Goal: Check status: Check status

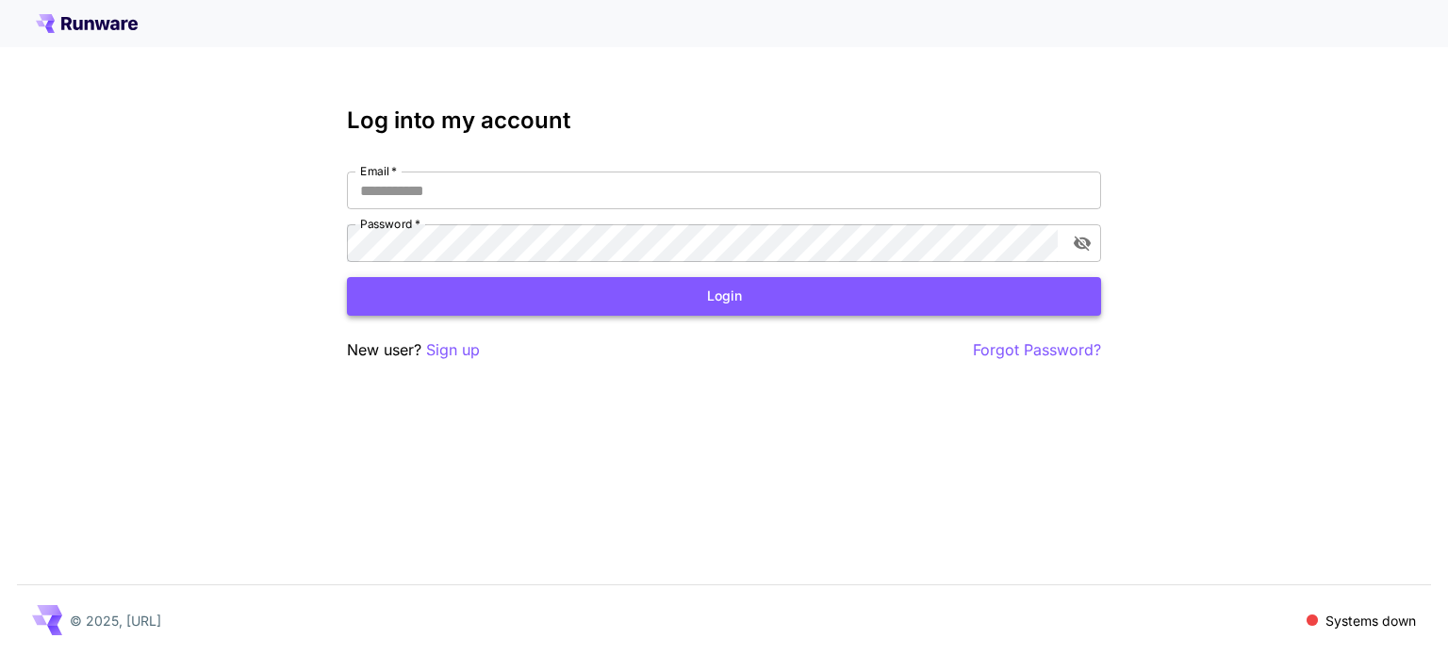
type input "**********"
click at [449, 307] on button "Login" at bounding box center [724, 296] width 754 height 39
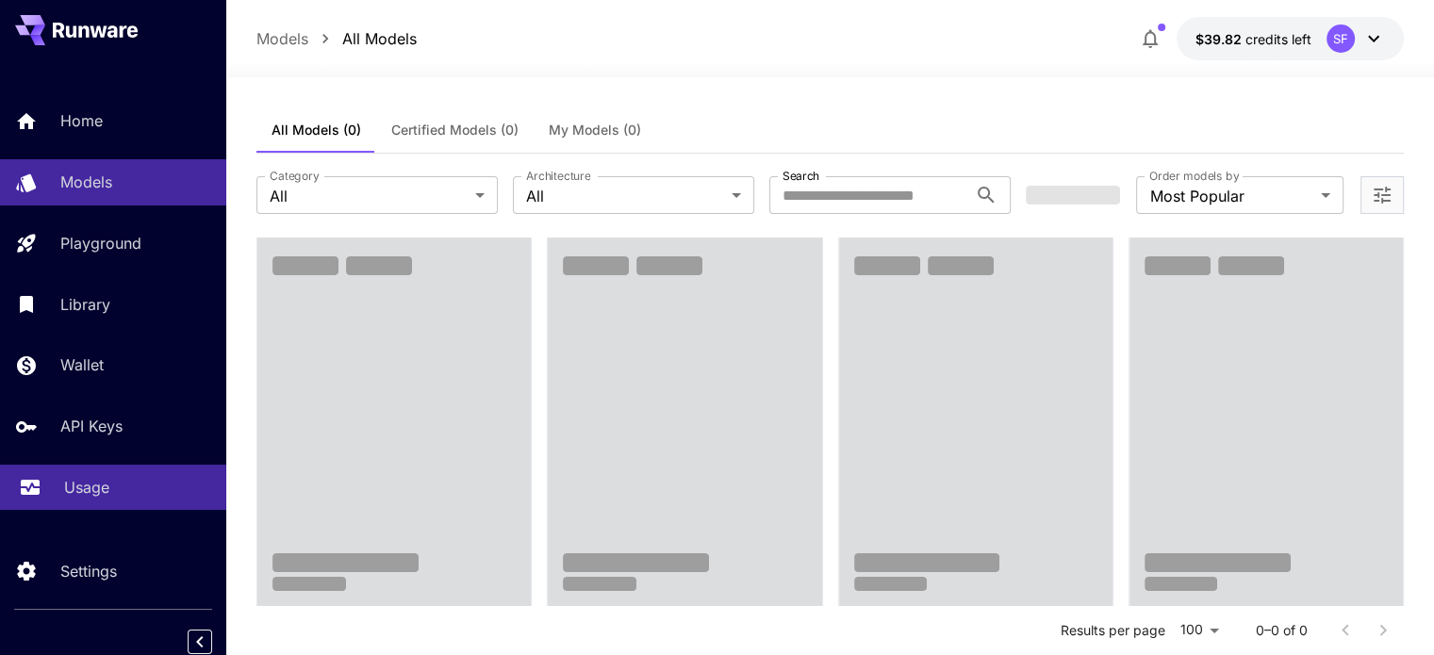
click at [79, 484] on p "Usage" at bounding box center [86, 487] width 45 height 23
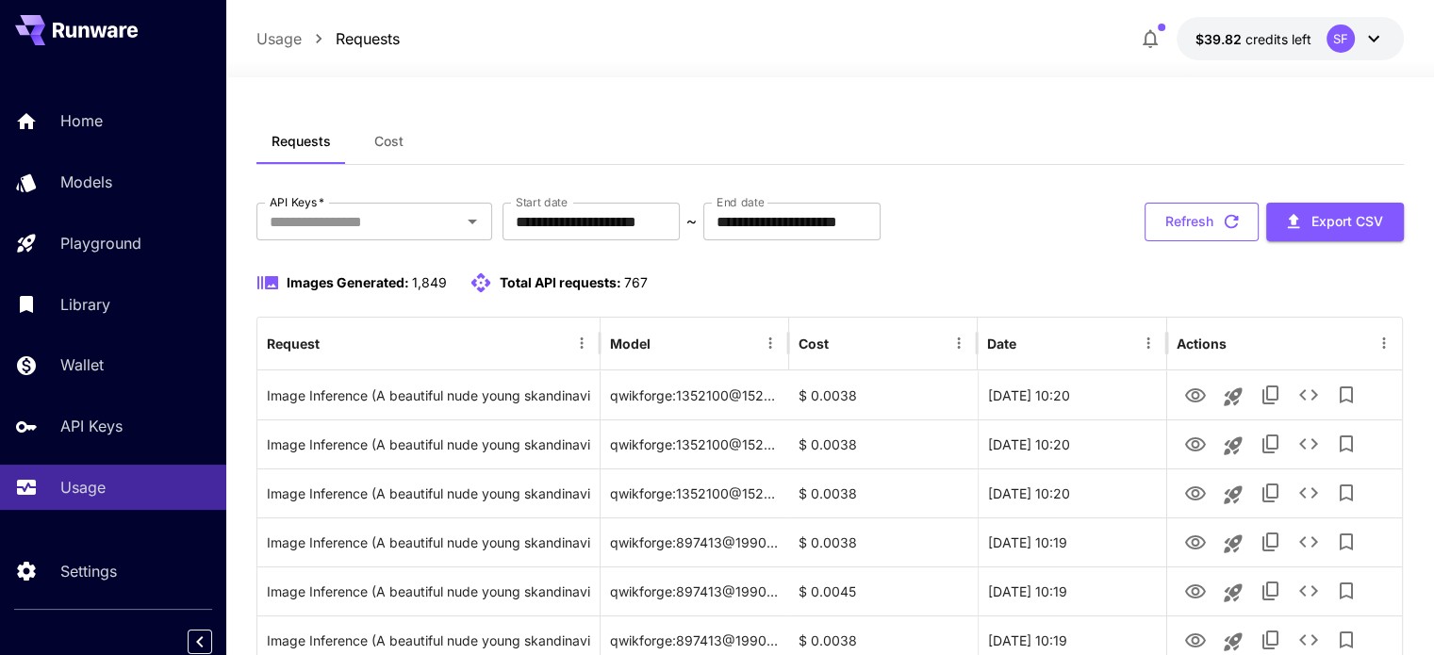
click at [1205, 228] on button "Refresh" at bounding box center [1202, 222] width 114 height 39
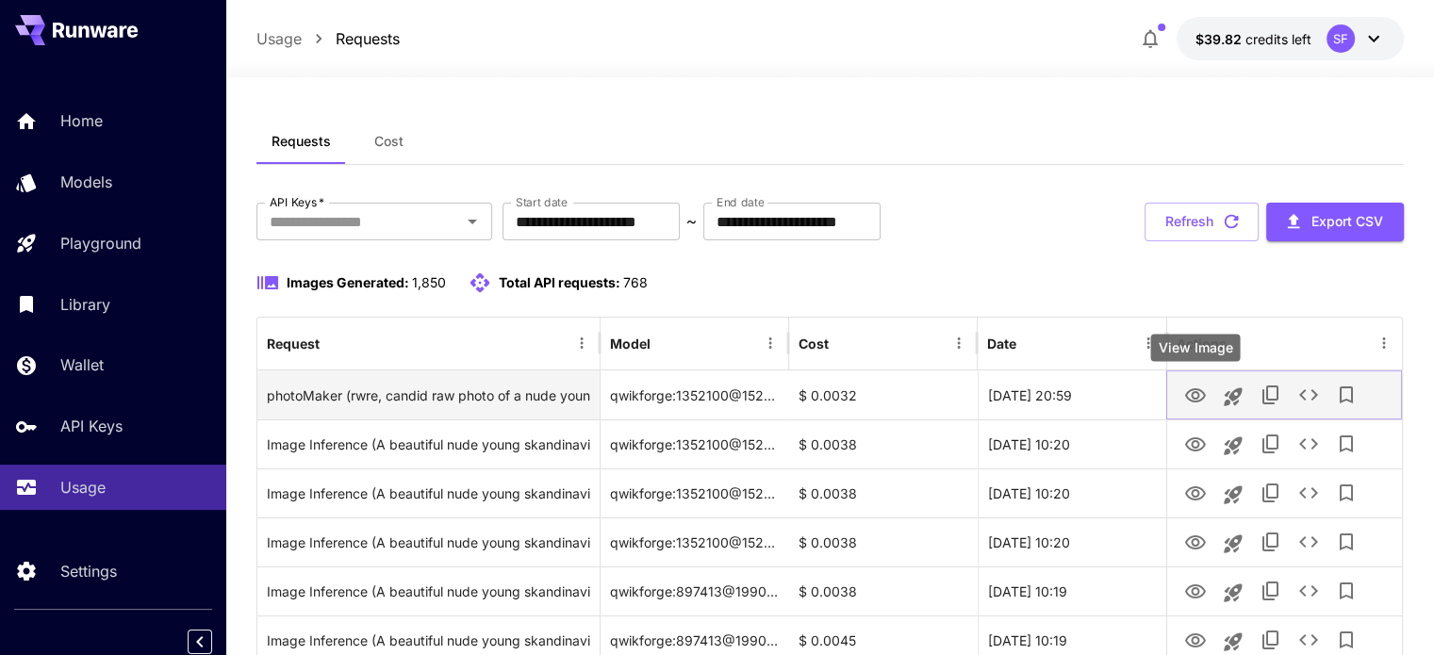
click at [1186, 391] on icon "View Image" at bounding box center [1195, 396] width 23 height 23
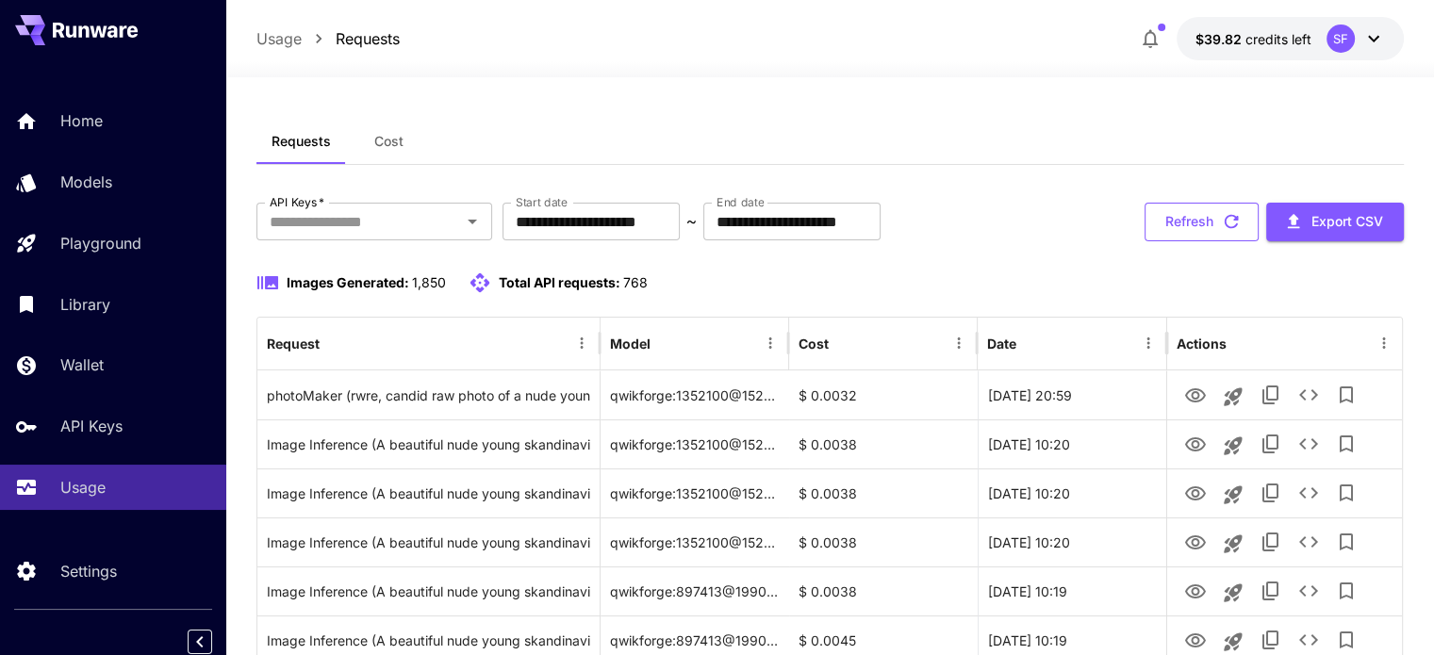
click at [1234, 223] on icon "button" at bounding box center [1231, 221] width 21 height 21
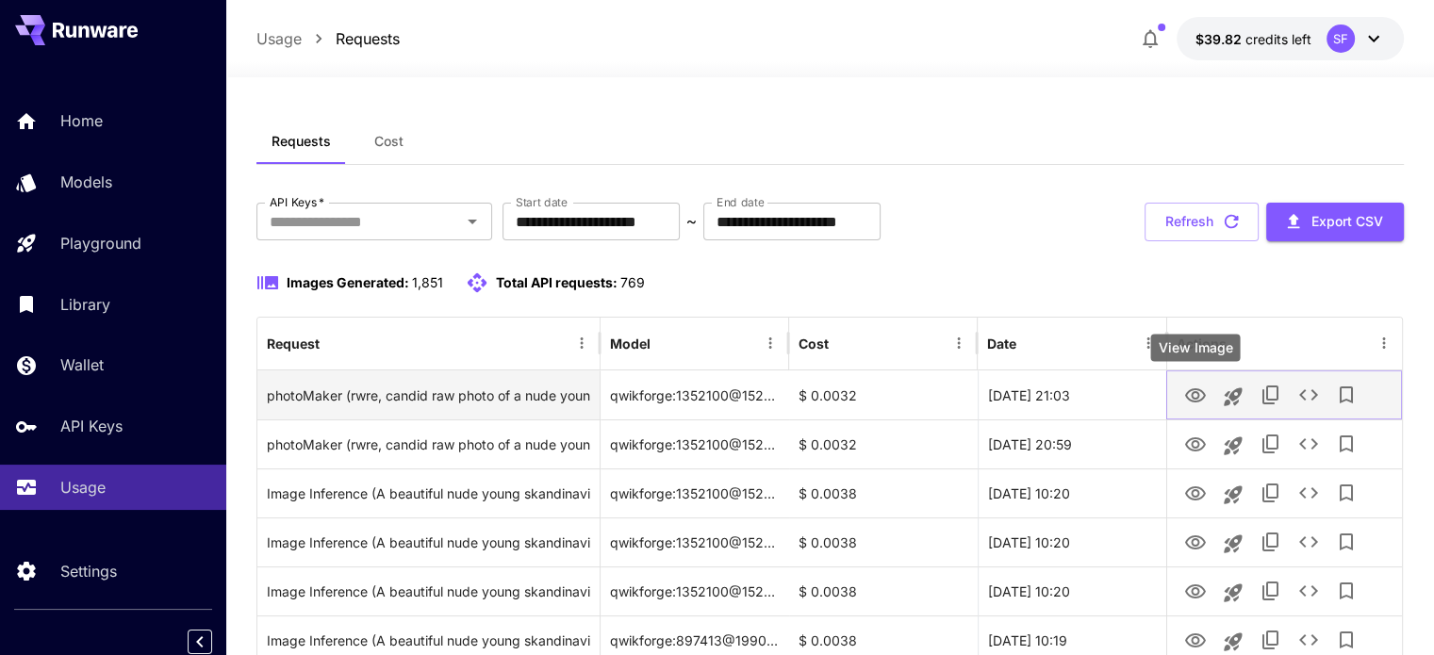
click at [1193, 390] on icon "View Image" at bounding box center [1195, 396] width 23 height 23
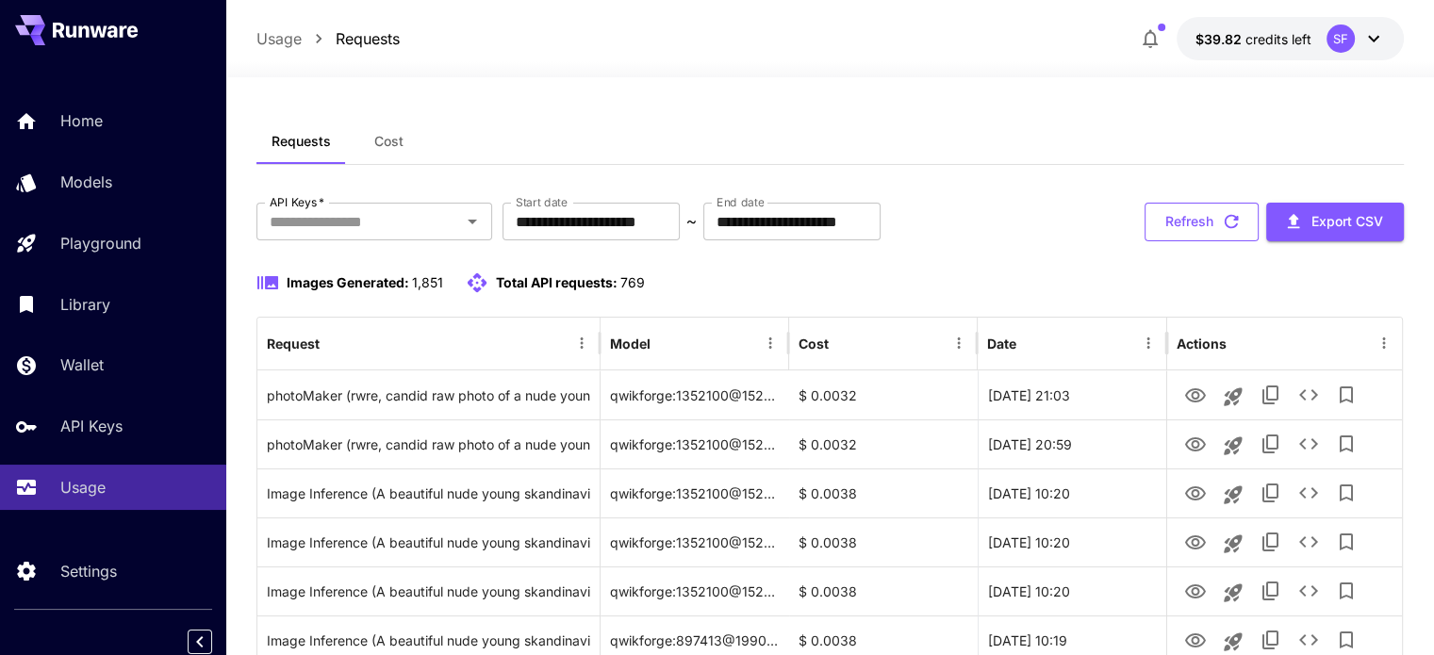
click at [1194, 224] on button "Refresh" at bounding box center [1202, 222] width 114 height 39
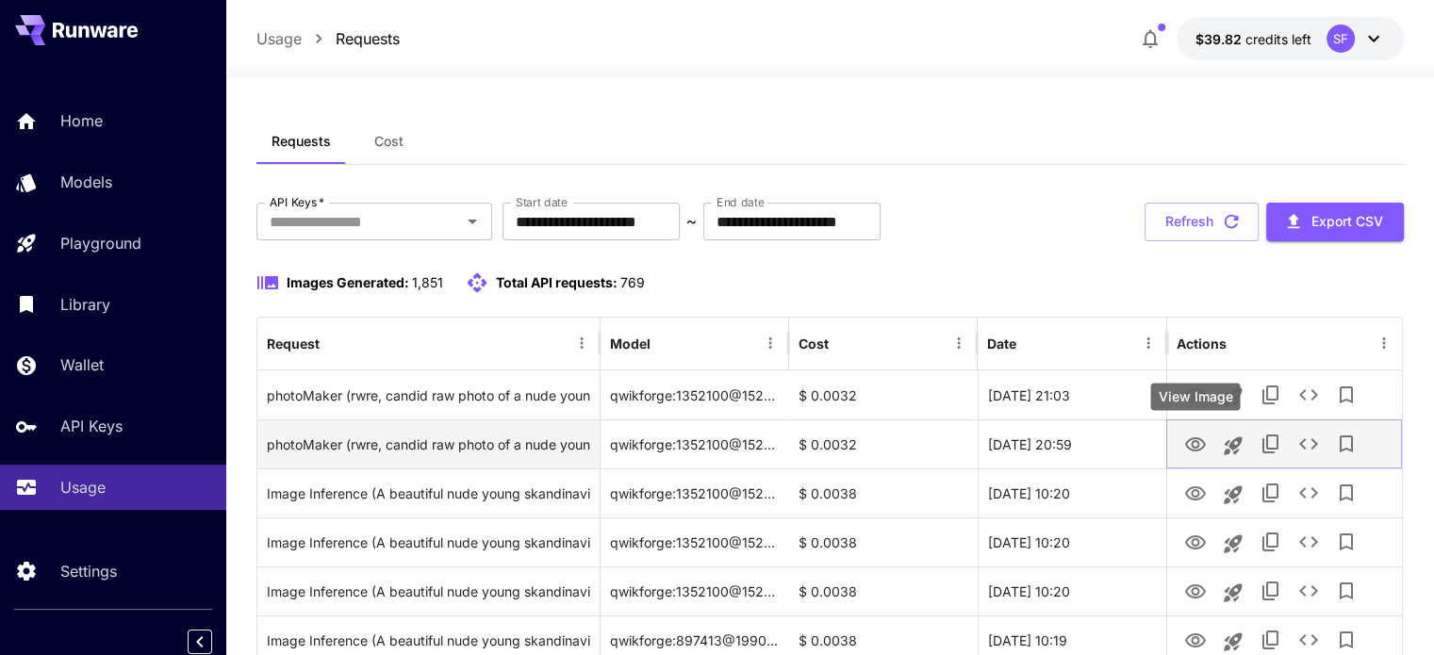
click at [1193, 451] on icon "View Image" at bounding box center [1195, 444] width 21 height 14
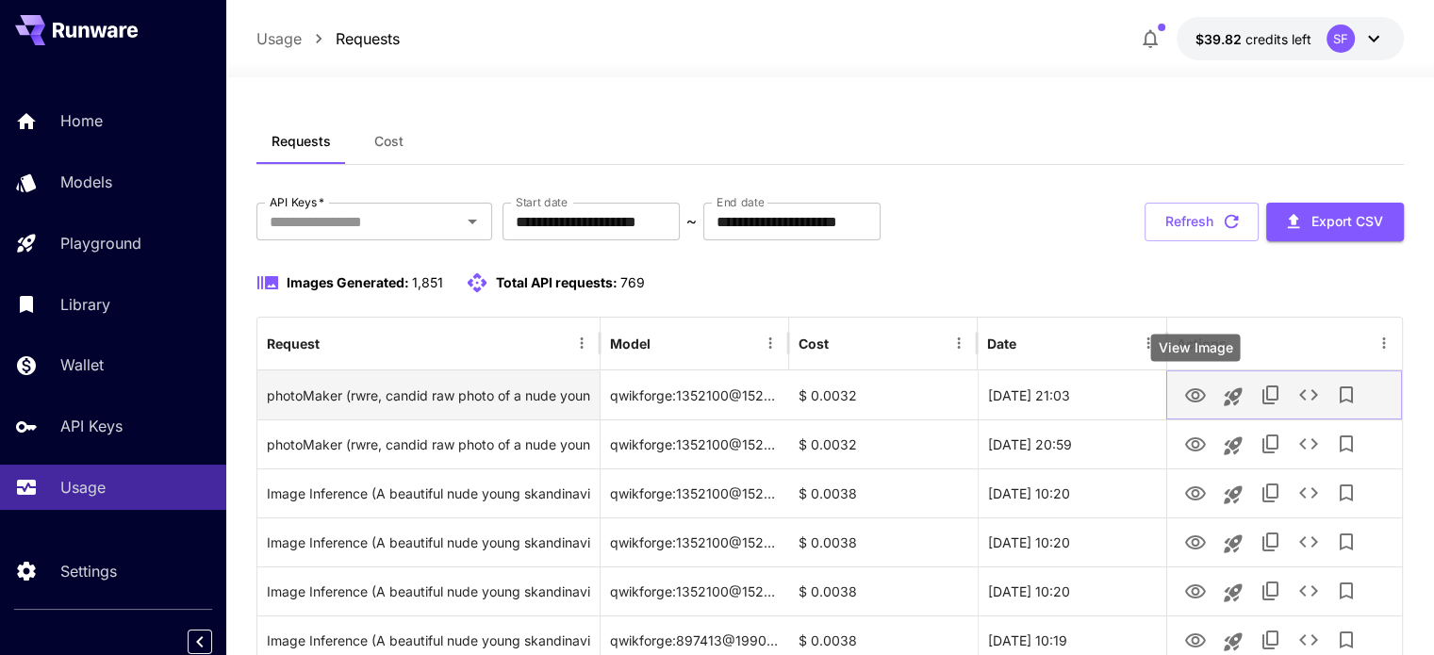
click at [1195, 399] on icon "View Image" at bounding box center [1195, 396] width 23 height 23
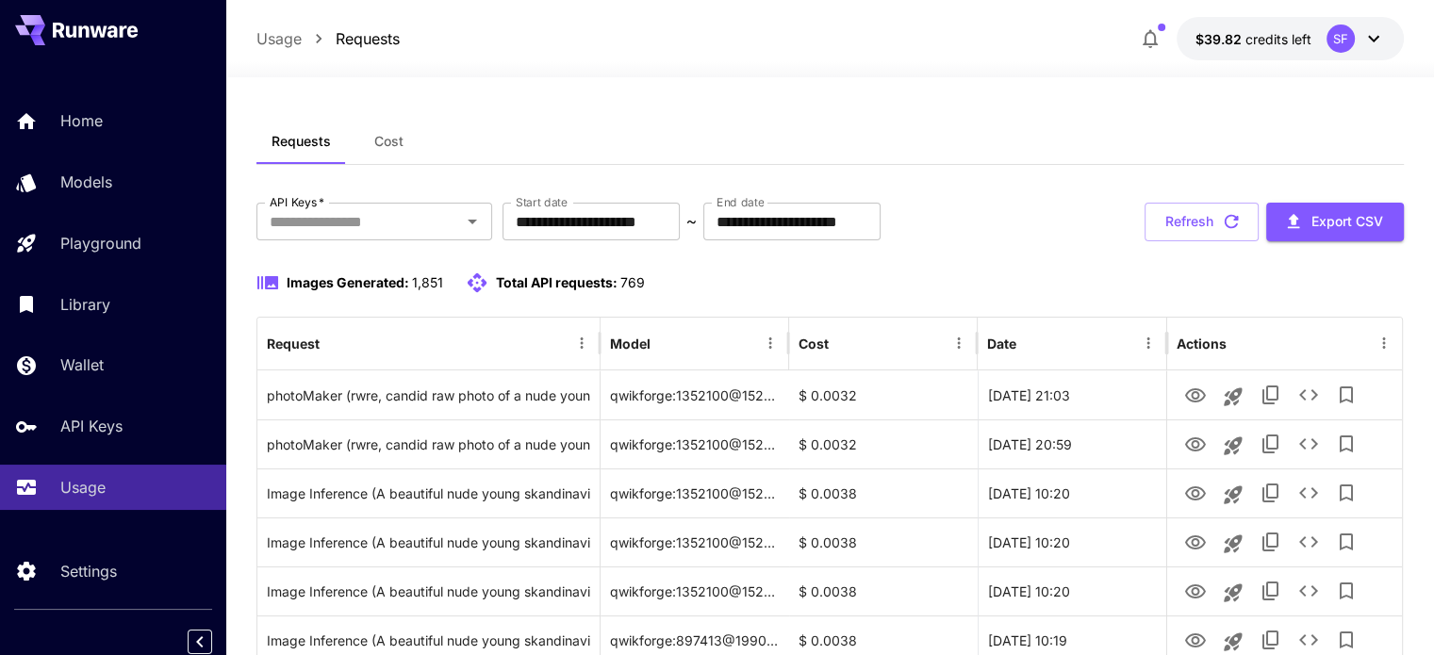
drag, startPoint x: 1207, startPoint y: 219, endPoint x: 1105, endPoint y: 319, distance: 142.7
click at [1207, 218] on button "Refresh" at bounding box center [1202, 222] width 114 height 39
click at [1226, 213] on icon "button" at bounding box center [1231, 221] width 21 height 21
click at [1238, 223] on icon "button" at bounding box center [1231, 221] width 21 height 21
click at [1188, 206] on button "Refresh" at bounding box center [1202, 222] width 114 height 39
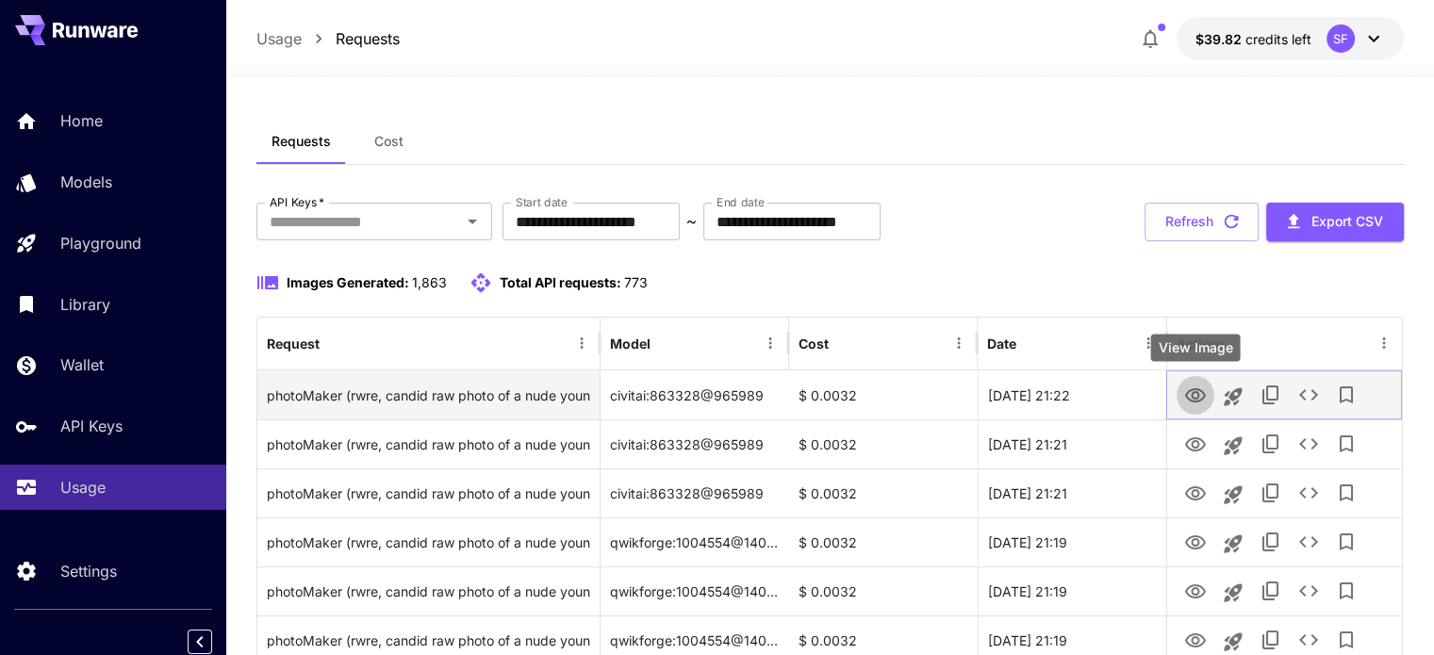
click at [1194, 391] on icon "View Image" at bounding box center [1195, 395] width 21 height 14
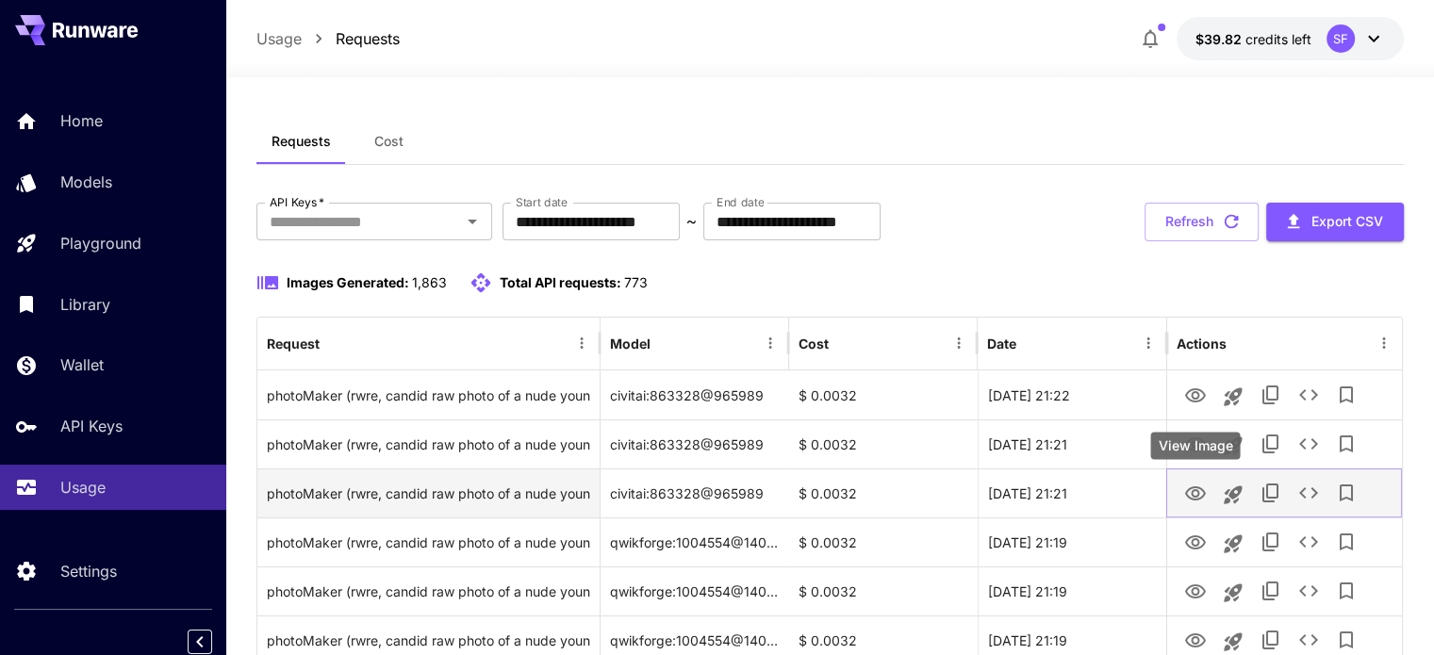
click at [1202, 494] on icon "View Image" at bounding box center [1195, 494] width 23 height 23
